Goal: Navigation & Orientation: Find specific page/section

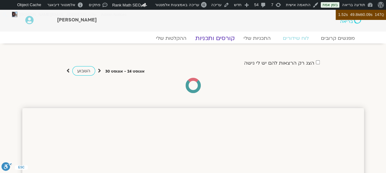
click at [227, 38] on link "קורסים ותכניות" at bounding box center [215, 38] width 54 height 7
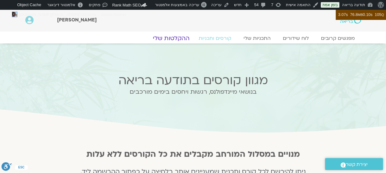
click at [175, 36] on link "ההקלטות שלי" at bounding box center [171, 38] width 51 height 7
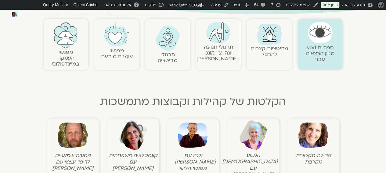
scroll to position [321, 0]
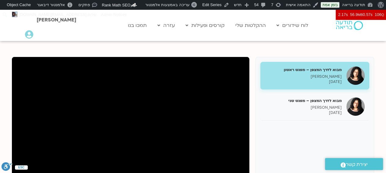
scroll to position [54, 0]
